Goal: Communication & Community: Participate in discussion

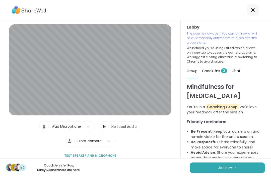
click at [231, 168] on span "Join now" at bounding box center [225, 168] width 14 height 5
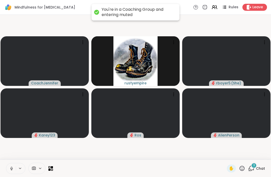
click at [12, 169] on icon at bounding box center [11, 169] width 5 height 5
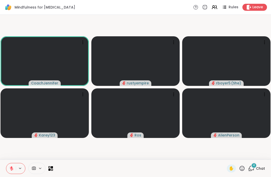
click at [258, 173] on div "4 Chat" at bounding box center [256, 169] width 17 height 8
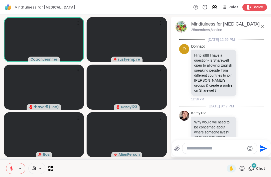
scroll to position [222, 0]
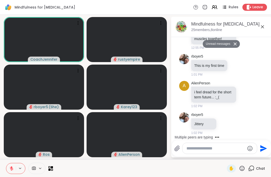
click at [203, 155] on div "Send" at bounding box center [221, 149] width 99 height 16
click at [207, 151] on textarea "Type your message" at bounding box center [215, 148] width 58 height 5
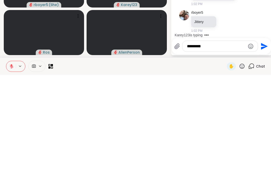
scroll to position [241, 0]
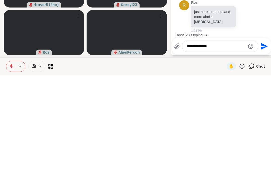
type textarea "**********"
click at [264, 145] on icon "Send" at bounding box center [264, 148] width 7 height 7
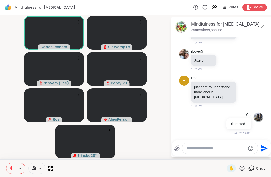
scroll to position [325, 0]
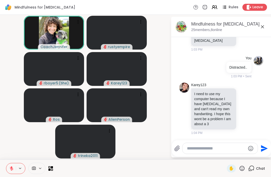
click at [204, 149] on textarea "Type your message" at bounding box center [216, 148] width 58 height 5
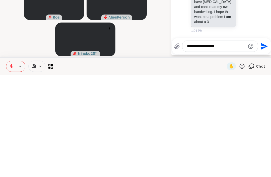
type textarea "**********"
click at [261, 145] on icon "Send" at bounding box center [264, 148] width 7 height 7
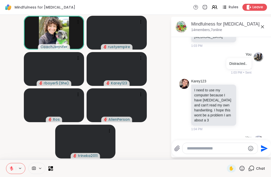
scroll to position [351, 0]
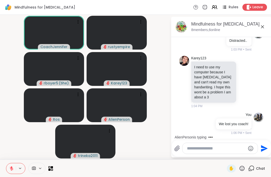
click at [229, 171] on span "✋" at bounding box center [231, 169] width 5 height 6
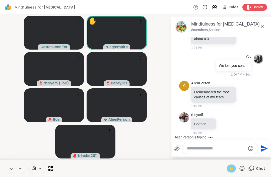
scroll to position [446, 0]
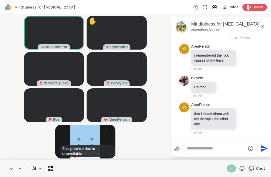
click at [11, 167] on icon at bounding box center [11, 169] width 5 height 5
click at [232, 169] on span "✋" at bounding box center [231, 169] width 5 height 6
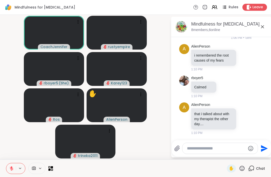
click at [194, 151] on textarea "Type your message" at bounding box center [216, 148] width 58 height 5
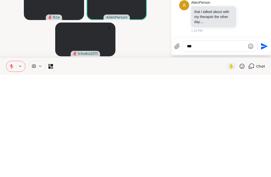
type textarea "***"
click at [263, 145] on icon "Send" at bounding box center [264, 148] width 7 height 7
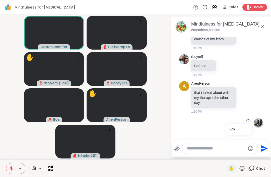
scroll to position [473, 0]
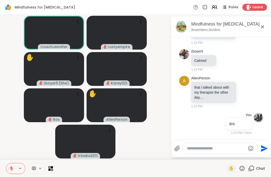
click at [241, 167] on icon at bounding box center [242, 169] width 6 height 6
click at [236, 153] on span "👍" at bounding box center [238, 156] width 5 height 6
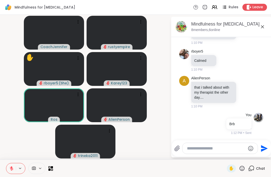
click at [244, 168] on icon at bounding box center [242, 169] width 6 height 6
click at [227, 155] on span "❤️" at bounding box center [227, 156] width 5 height 6
click at [244, 168] on icon at bounding box center [242, 169] width 6 height 6
click at [238, 156] on span "👍" at bounding box center [238, 156] width 5 height 6
click at [194, 150] on textarea "Type your message" at bounding box center [216, 148] width 58 height 5
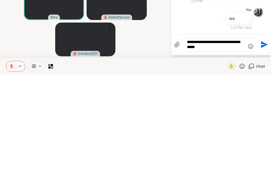
type textarea "**********"
click at [267, 142] on button "Send" at bounding box center [263, 147] width 11 height 11
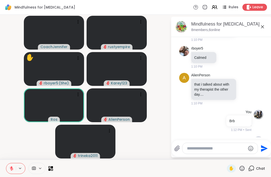
scroll to position [504, 0]
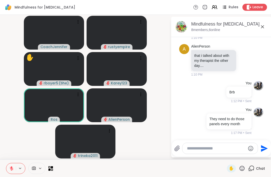
click at [242, 172] on icon at bounding box center [242, 169] width 6 height 6
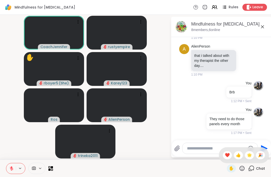
click at [248, 157] on span "🌟" at bounding box center [249, 156] width 5 height 6
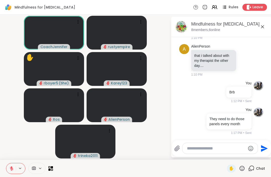
click at [192, 149] on textarea "Type your message" at bounding box center [216, 148] width 58 height 5
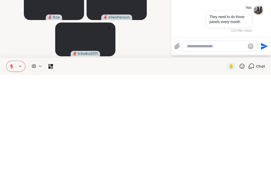
type textarea "*"
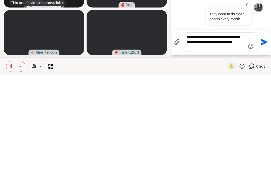
type textarea "**********"
click at [261, 141] on icon "Send" at bounding box center [264, 145] width 8 height 8
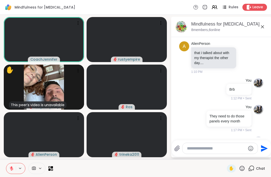
scroll to position [541, 0]
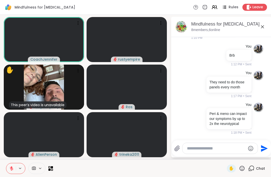
click at [177, 148] on icon at bounding box center [177, 148] width 5 height 5
click at [0, 0] on input "file" at bounding box center [0, 0] width 0 height 0
click at [234, 169] on span "✋" at bounding box center [231, 169] width 5 height 6
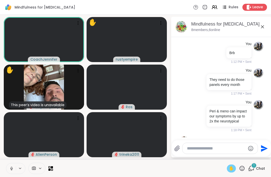
scroll to position [583, 0]
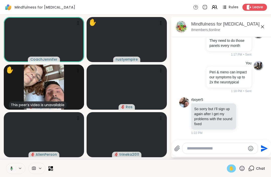
click at [7, 168] on button at bounding box center [11, 169] width 10 height 11
click at [191, 148] on textarea "Type your message" at bounding box center [216, 148] width 58 height 5
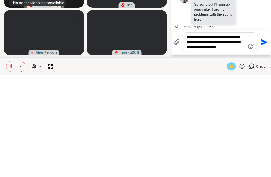
type textarea "**********"
click at [261, 141] on icon "Send" at bounding box center [264, 144] width 7 height 7
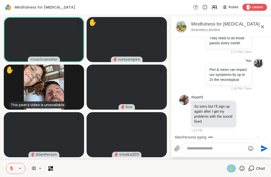
scroll to position [629, 0]
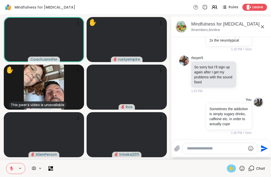
click at [231, 170] on span "✋" at bounding box center [231, 169] width 5 height 6
click at [194, 151] on textarea "Type your message" at bounding box center [216, 148] width 58 height 5
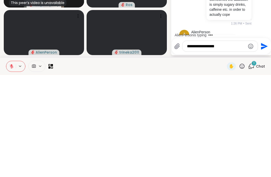
scroll to position [696, 0]
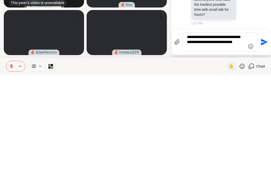
type textarea "**********"
click at [263, 141] on icon "Send" at bounding box center [264, 144] width 7 height 7
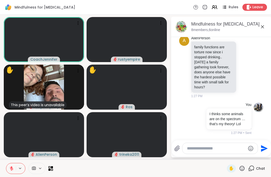
scroll to position [733, 0]
click at [177, 150] on icon at bounding box center [177, 148] width 5 height 5
click at [0, 0] on input "file" at bounding box center [0, 0] width 0 height 0
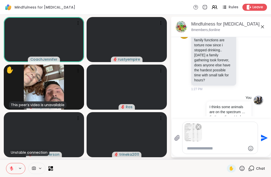
click at [203, 149] on textarea "Type your message" at bounding box center [216, 148] width 58 height 5
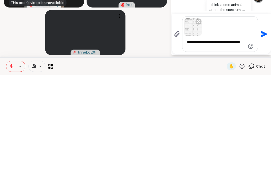
type textarea "**********"
click at [262, 133] on icon "Send" at bounding box center [264, 136] width 7 height 7
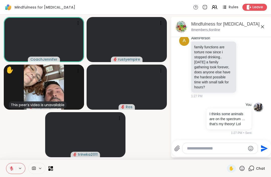
scroll to position [889, 0]
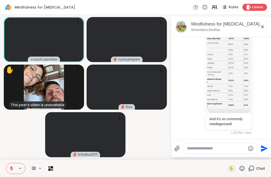
click at [194, 148] on textarea "Type your message" at bounding box center [216, 148] width 58 height 5
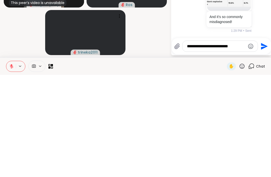
type textarea "**********"
click at [261, 145] on icon "Send" at bounding box center [264, 149] width 8 height 8
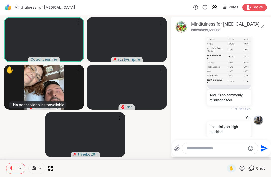
scroll to position [920, 0]
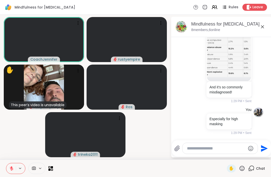
click at [232, 169] on span "✋" at bounding box center [231, 169] width 5 height 6
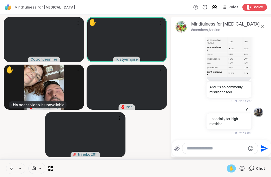
click at [233, 169] on span "✋" at bounding box center [231, 169] width 5 height 6
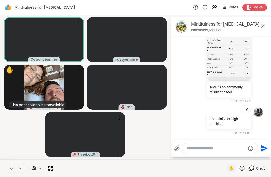
click at [12, 172] on button at bounding box center [11, 169] width 10 height 11
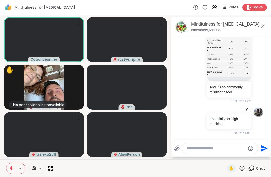
click at [200, 150] on textarea "Type your message" at bounding box center [216, 148] width 58 height 5
click at [193, 149] on textarea "Type your message" at bounding box center [216, 148] width 58 height 5
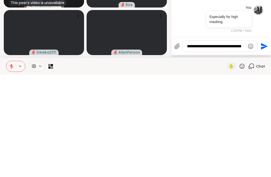
scroll to position [0, 0]
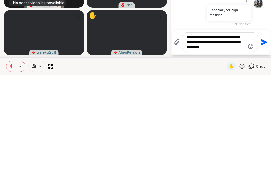
type textarea "**********"
click at [260, 141] on icon "Send" at bounding box center [264, 145] width 8 height 8
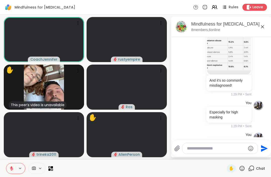
scroll to position [962, 0]
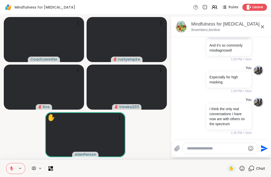
click at [232, 169] on span "✋" at bounding box center [231, 169] width 5 height 6
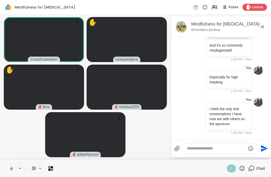
click at [230, 168] on span "✋" at bounding box center [231, 169] width 5 height 6
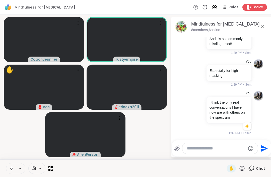
scroll to position [969, 0]
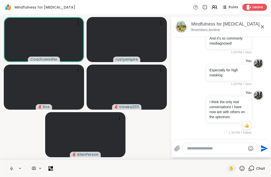
click at [12, 169] on icon at bounding box center [11, 169] width 5 height 5
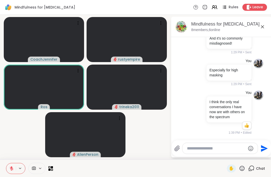
click at [198, 150] on textarea "Type your message" at bounding box center [216, 148] width 58 height 5
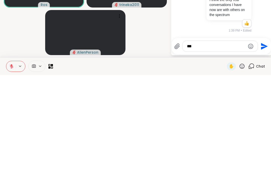
type textarea "***"
click at [262, 145] on icon "Send" at bounding box center [264, 148] width 7 height 7
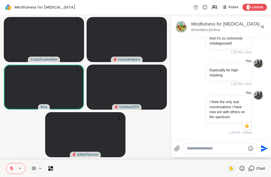
scroll to position [996, 0]
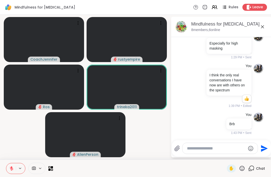
click at [244, 168] on icon at bounding box center [242, 169] width 6 height 6
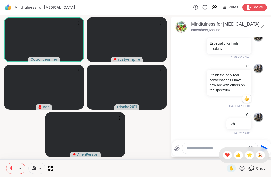
click at [199, 149] on textarea "Type your message" at bounding box center [216, 148] width 58 height 5
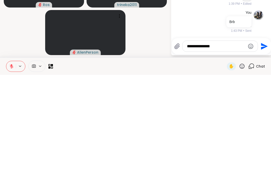
type textarea "**********"
click at [262, 145] on icon "Send" at bounding box center [264, 148] width 7 height 7
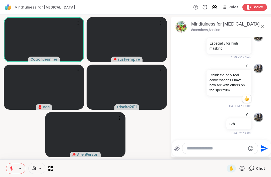
scroll to position [1022, 0]
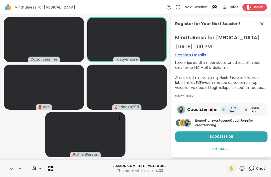
click at [10, 170] on icon at bounding box center [11, 169] width 5 height 5
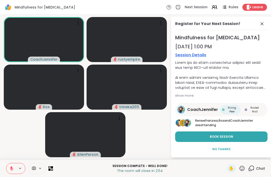
click at [227, 139] on span "Book Session" at bounding box center [221, 137] width 23 height 5
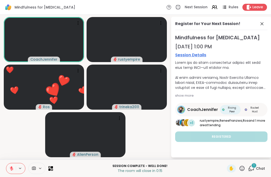
click at [256, 7] on span "Leave" at bounding box center [257, 7] width 11 height 5
click at [258, 7] on span "Leave" at bounding box center [257, 7] width 11 height 5
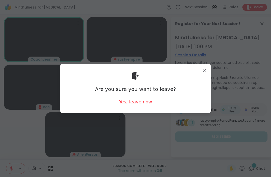
click at [130, 103] on div "Yes, leave now" at bounding box center [135, 102] width 33 height 6
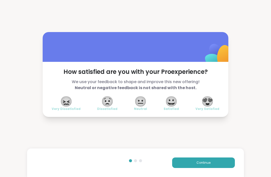
click at [171, 105] on span "😀" at bounding box center [171, 101] width 13 height 9
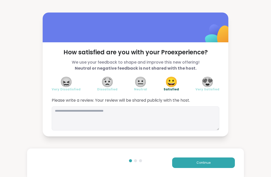
click at [197, 163] on span "Continue" at bounding box center [204, 163] width 14 height 5
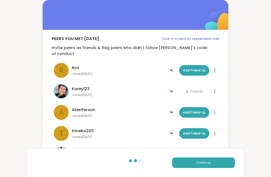
click at [191, 163] on button "Continue" at bounding box center [203, 163] width 63 height 11
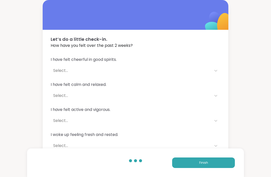
click at [189, 165] on button "Finish" at bounding box center [203, 163] width 63 height 11
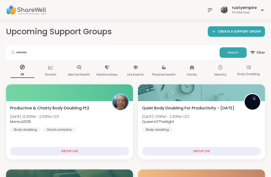
scroll to position [1, 0]
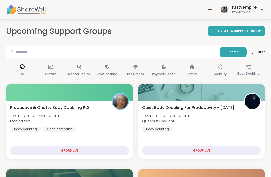
click at [207, 9] on icon at bounding box center [210, 10] width 6 height 6
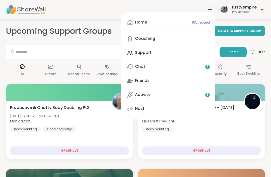
click at [142, 22] on div "Home 8 Scheduled" at bounding box center [141, 23] width 12 height 6
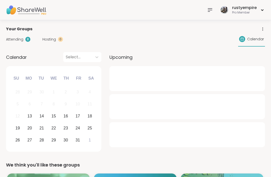
click at [15, 39] on span "Attending" at bounding box center [14, 39] width 17 height 5
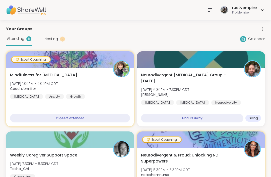
click at [193, 75] on span "Neurodivergent [MEDICAL_DATA] Group - [DATE]" at bounding box center [189, 78] width 97 height 12
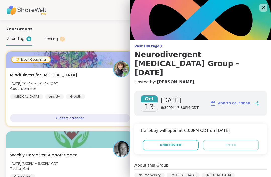
click at [263, 9] on icon at bounding box center [263, 8] width 6 height 6
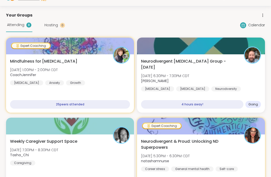
scroll to position [14, 0]
click at [203, 60] on span "Neurodivergent [MEDICAL_DATA] Group - [DATE]" at bounding box center [189, 64] width 97 height 12
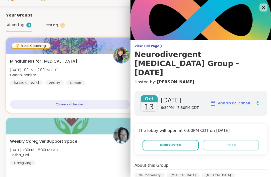
click at [172, 143] on span "Unregister" at bounding box center [171, 145] width 22 height 5
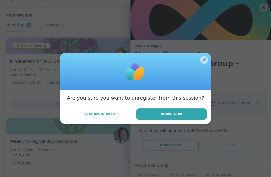
click at [176, 116] on span "Unregister" at bounding box center [172, 114] width 22 height 5
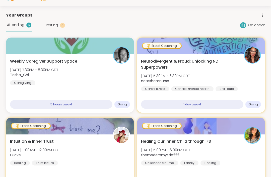
click at [51, 62] on span "Weekly Caregiver Support Space" at bounding box center [43, 61] width 67 height 6
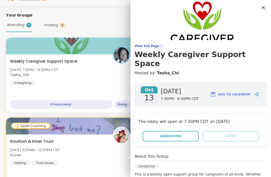
click at [264, 8] on icon at bounding box center [263, 7] width 3 height 3
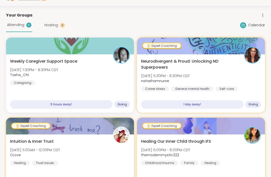
click at [16, 25] on span "Attending" at bounding box center [15, 24] width 17 height 5
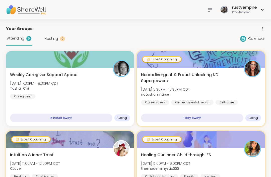
scroll to position [0, 0]
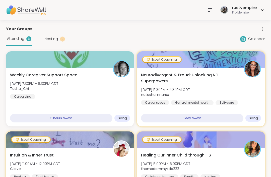
click at [211, 10] on icon at bounding box center [210, 10] width 6 height 6
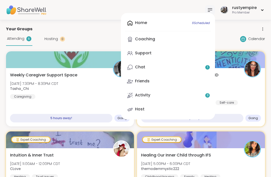
click at [142, 52] on div "Support" at bounding box center [143, 53] width 17 height 6
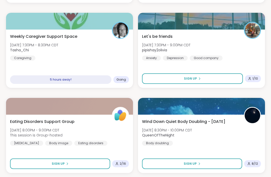
scroll to position [1437, 0]
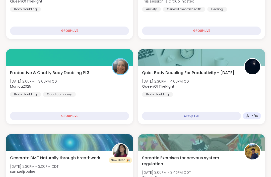
scroll to position [0, 0]
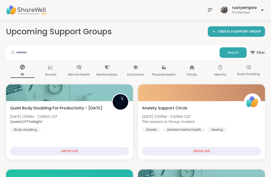
click at [211, 11] on icon at bounding box center [210, 10] width 6 height 6
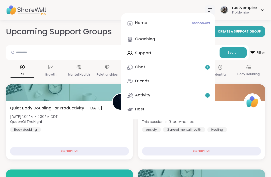
click at [158, 69] on link "Chat 1" at bounding box center [168, 67] width 86 height 12
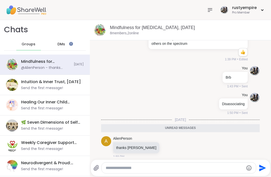
click at [13, 66] on img at bounding box center [12, 65] width 12 height 12
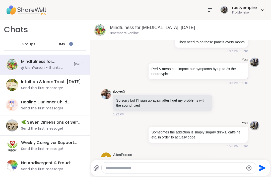
click at [65, 45] on span "DMs" at bounding box center [61, 44] width 8 height 5
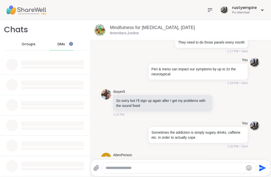
click at [66, 47] on div "DMs" at bounding box center [61, 44] width 25 height 12
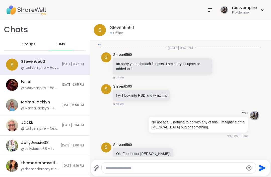
scroll to position [882, 0]
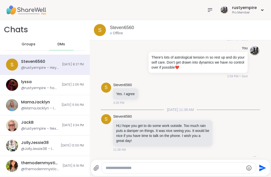
click at [28, 66] on div "@rustyempire - Hey Steven ..I hope you are getting caught up on your sleep and …" at bounding box center [40, 68] width 38 height 5
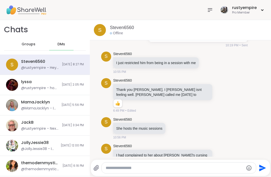
scroll to position [5214, 0]
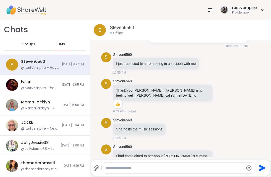
click at [24, 89] on div "@rustyempire - how are you doing?" at bounding box center [40, 88] width 38 height 5
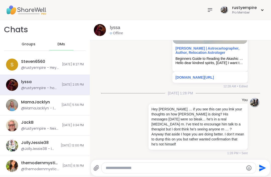
scroll to position [576, 0]
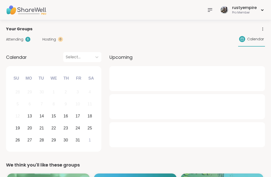
click at [10, 35] on div "Attending 6 Hosting 0 Calendar" at bounding box center [135, 39] width 259 height 15
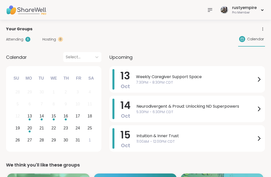
click at [193, 78] on span "Weekly Caregiver Support Space" at bounding box center [196, 77] width 120 height 6
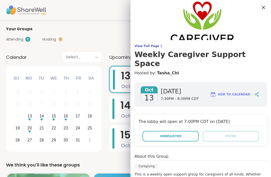
click at [145, 47] on span "View Full Page" at bounding box center [201, 46] width 133 height 4
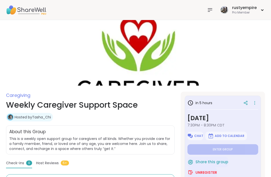
type textarea "*"
